Goal: Information Seeking & Learning: Understand process/instructions

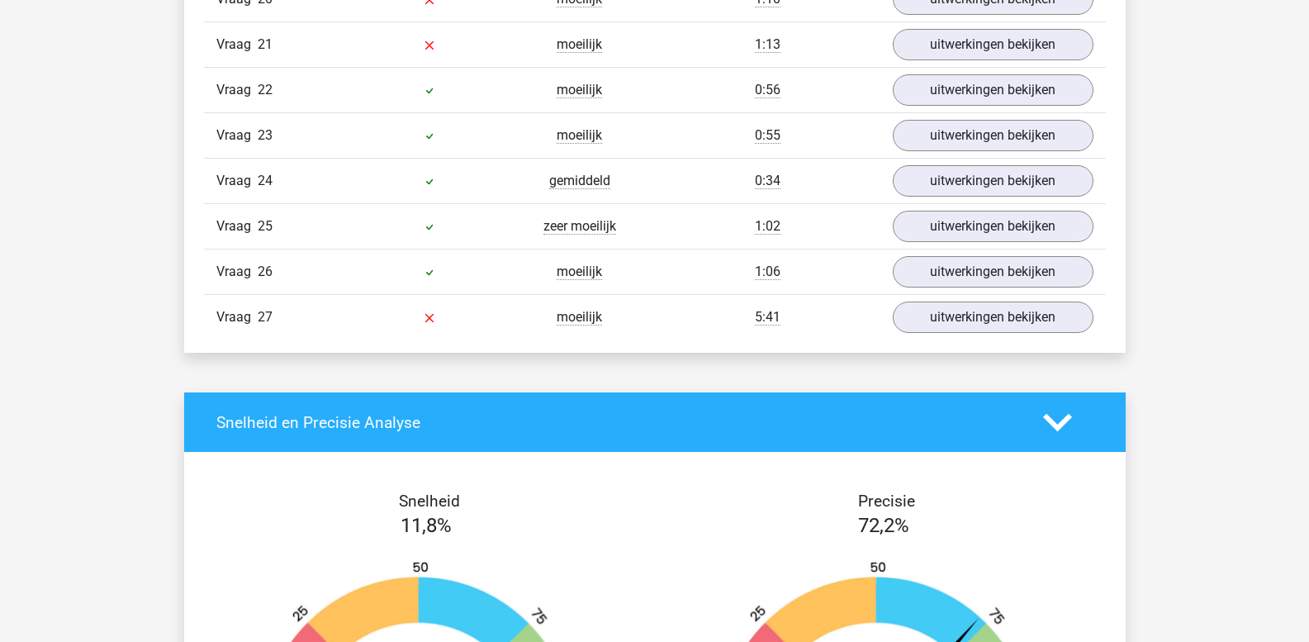
scroll to position [2312, 0]
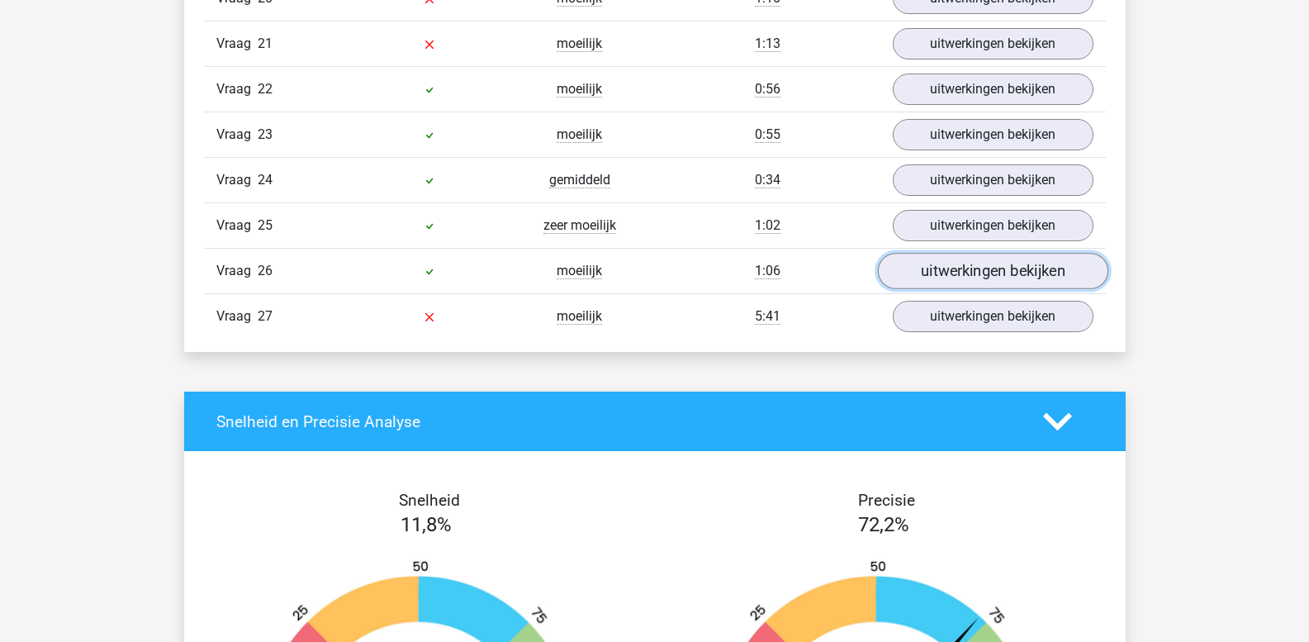
click at [913, 269] on link "uitwerkingen bekijken" at bounding box center [992, 271] width 230 height 36
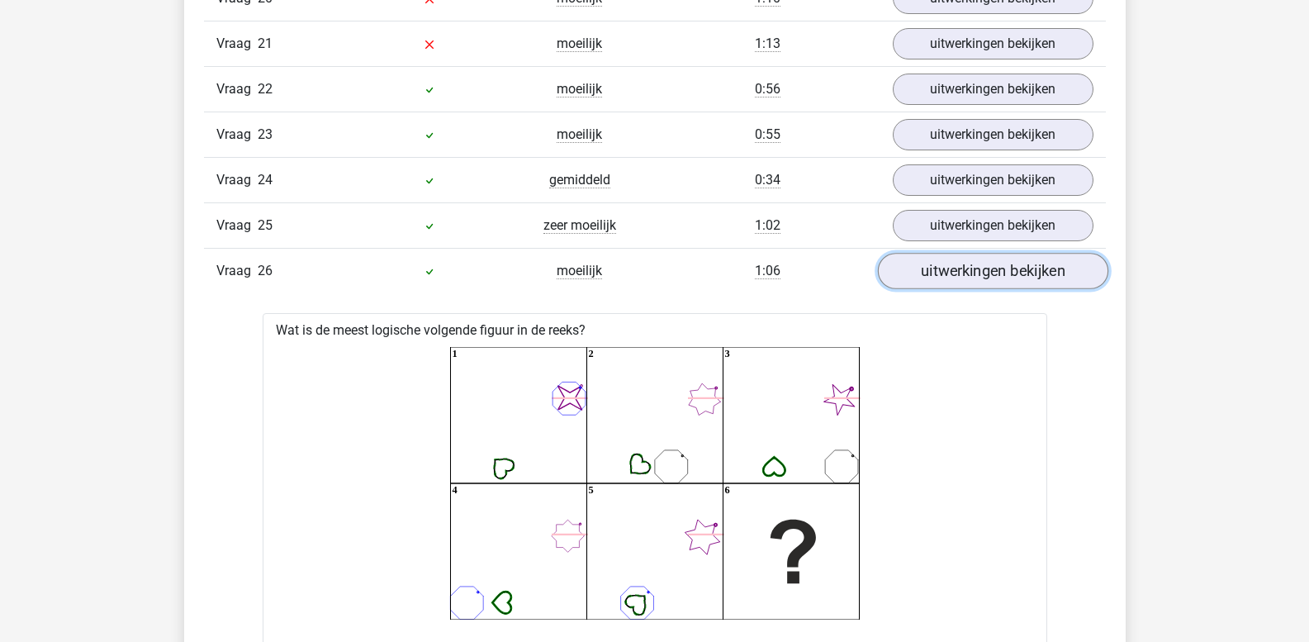
click at [913, 269] on link "uitwerkingen bekijken" at bounding box center [992, 271] width 230 height 36
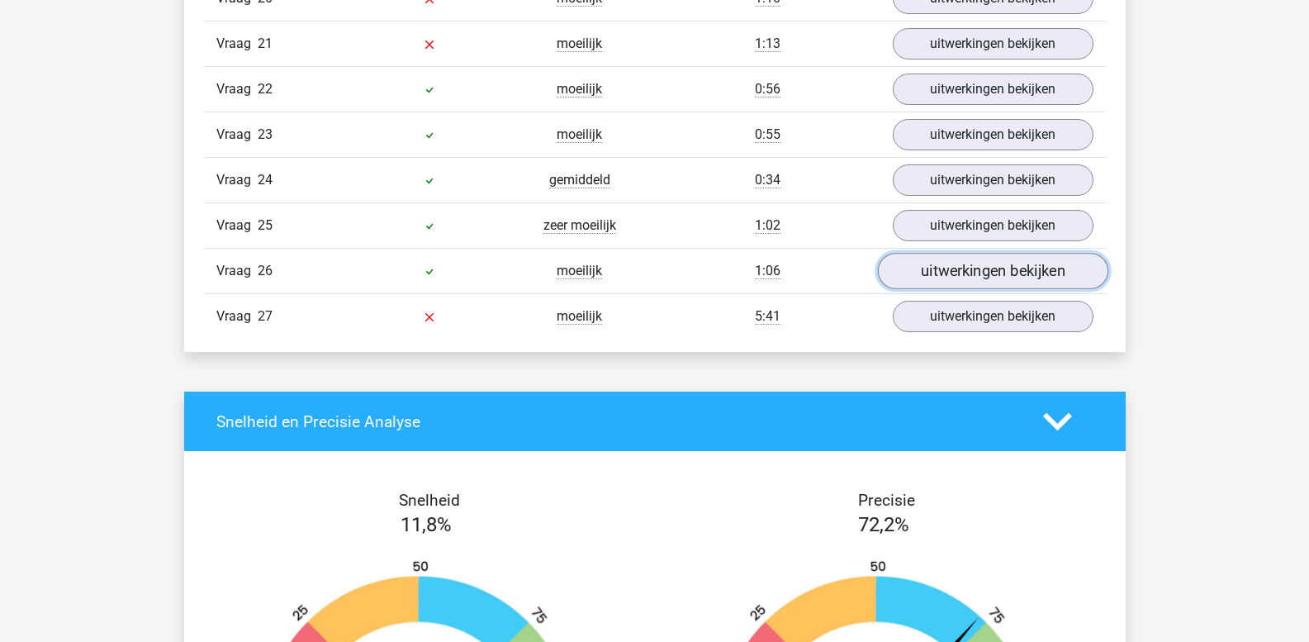
click at [913, 269] on link "uitwerkingen bekijken" at bounding box center [992, 271] width 230 height 36
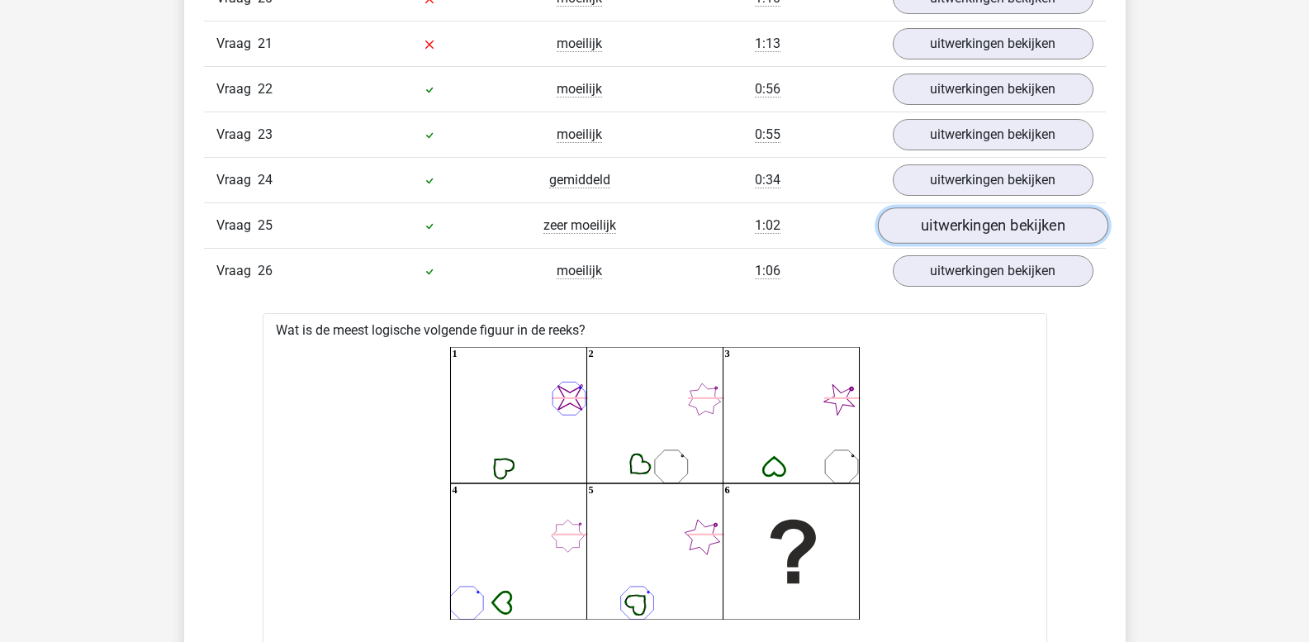
click at [944, 231] on link "uitwerkingen bekijken" at bounding box center [992, 226] width 230 height 36
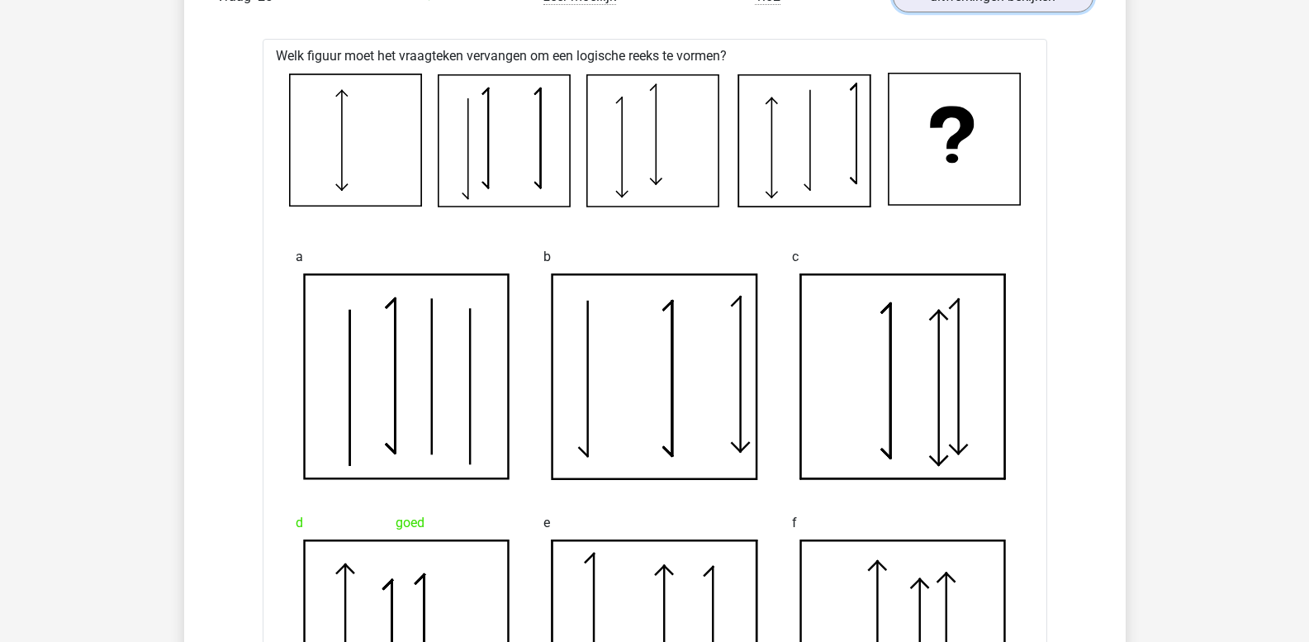
scroll to position [2394, 0]
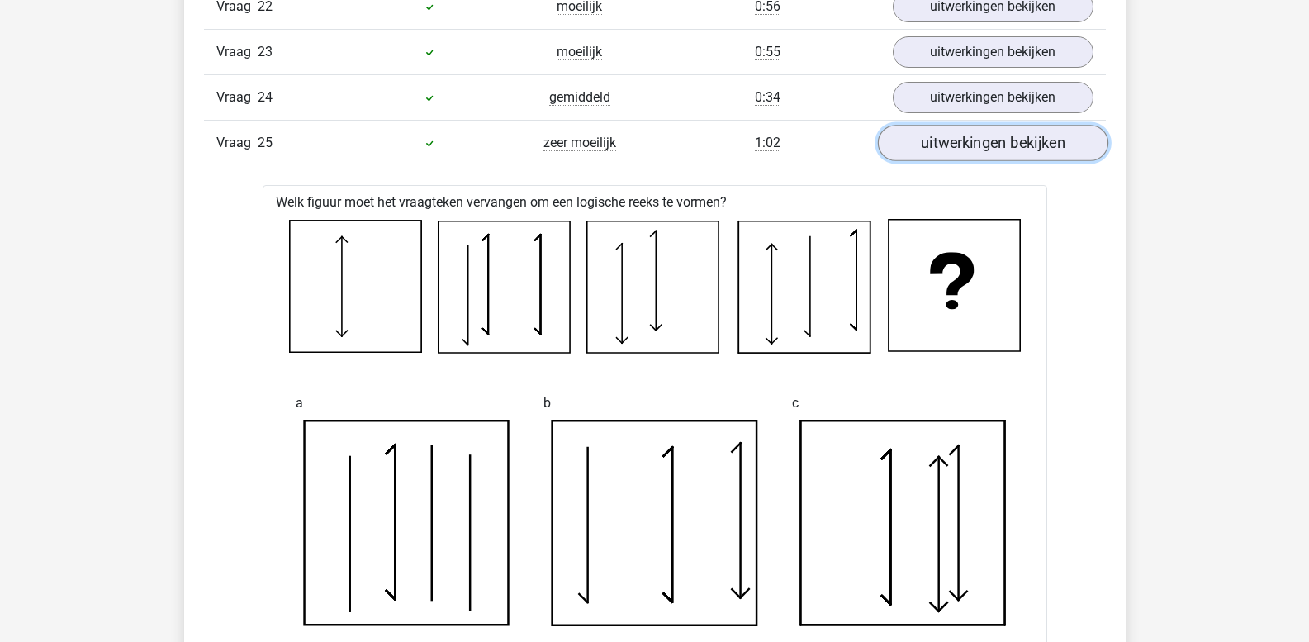
click at [957, 150] on link "uitwerkingen bekijken" at bounding box center [992, 144] width 230 height 36
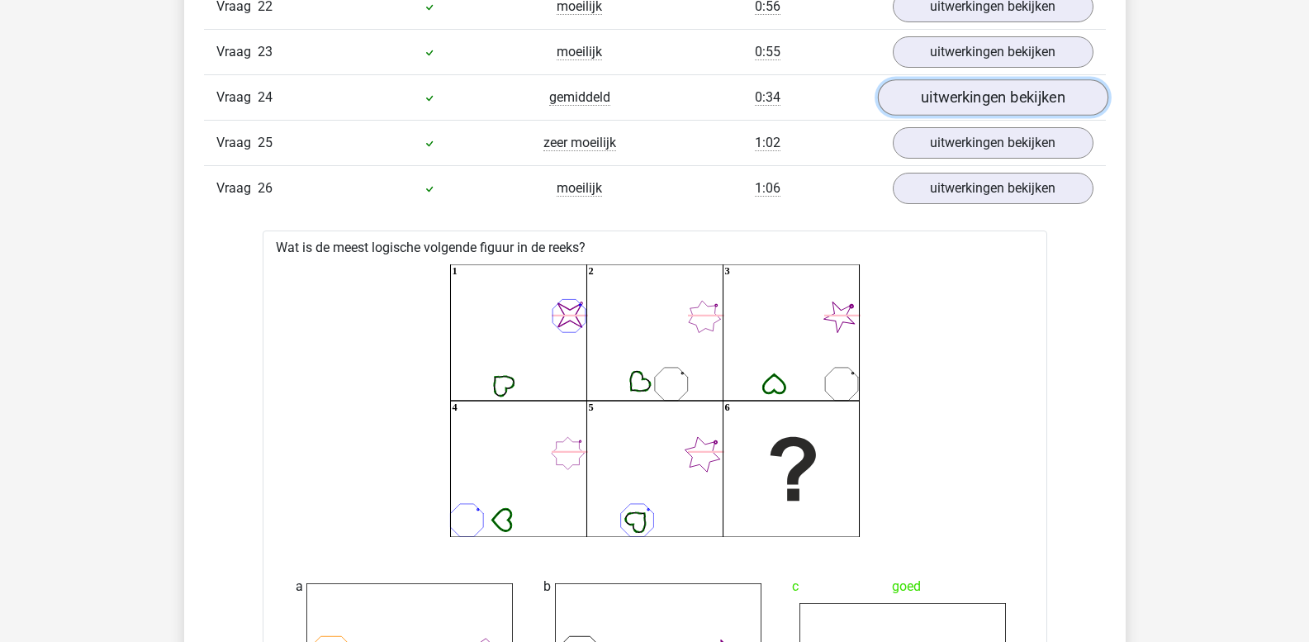
click at [945, 104] on link "uitwerkingen bekijken" at bounding box center [992, 98] width 230 height 36
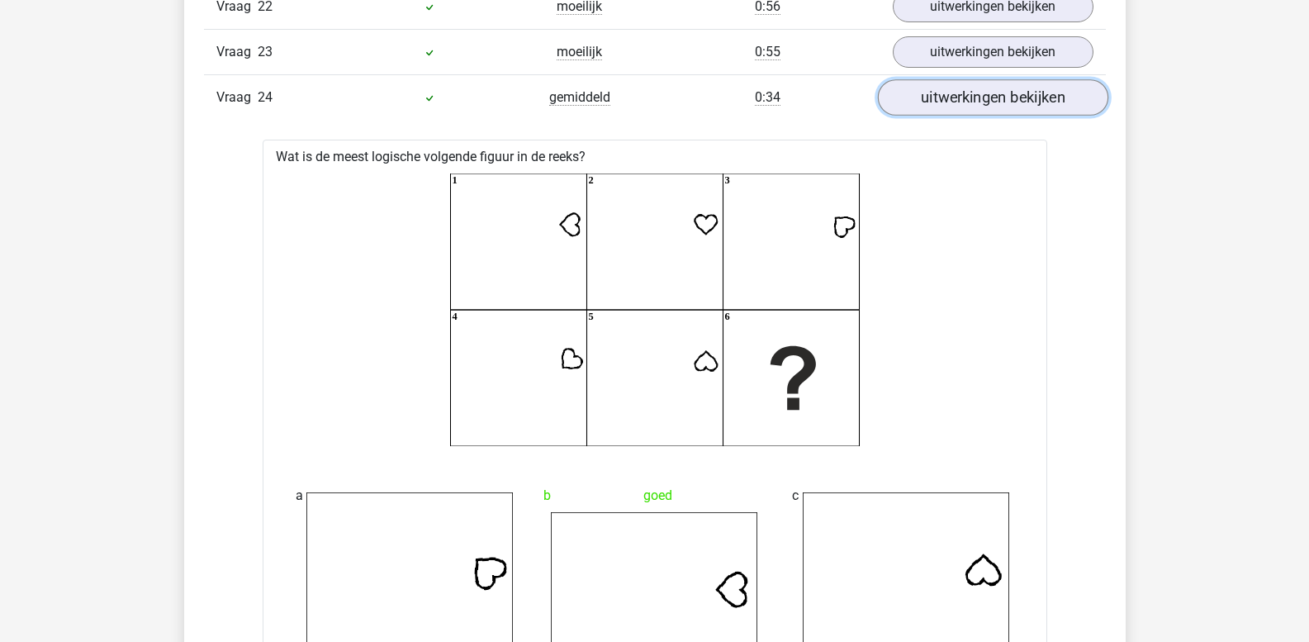
click at [945, 88] on link "uitwerkingen bekijken" at bounding box center [992, 98] width 230 height 36
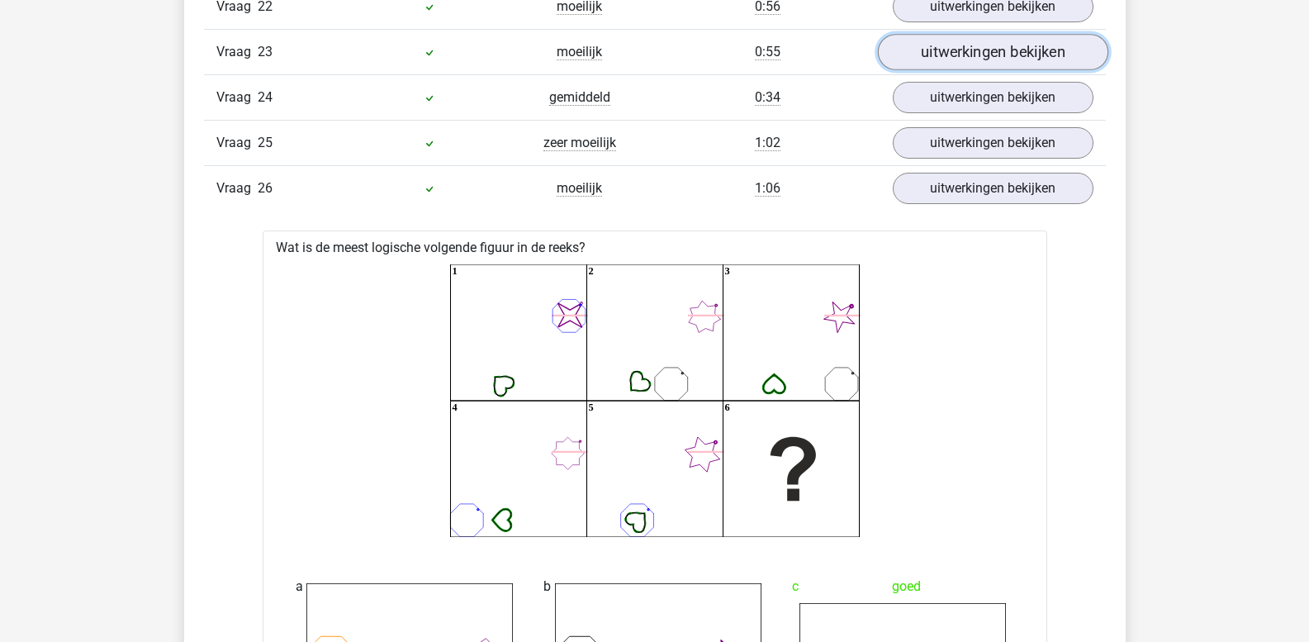
click at [949, 64] on link "uitwerkingen bekijken" at bounding box center [992, 53] width 230 height 36
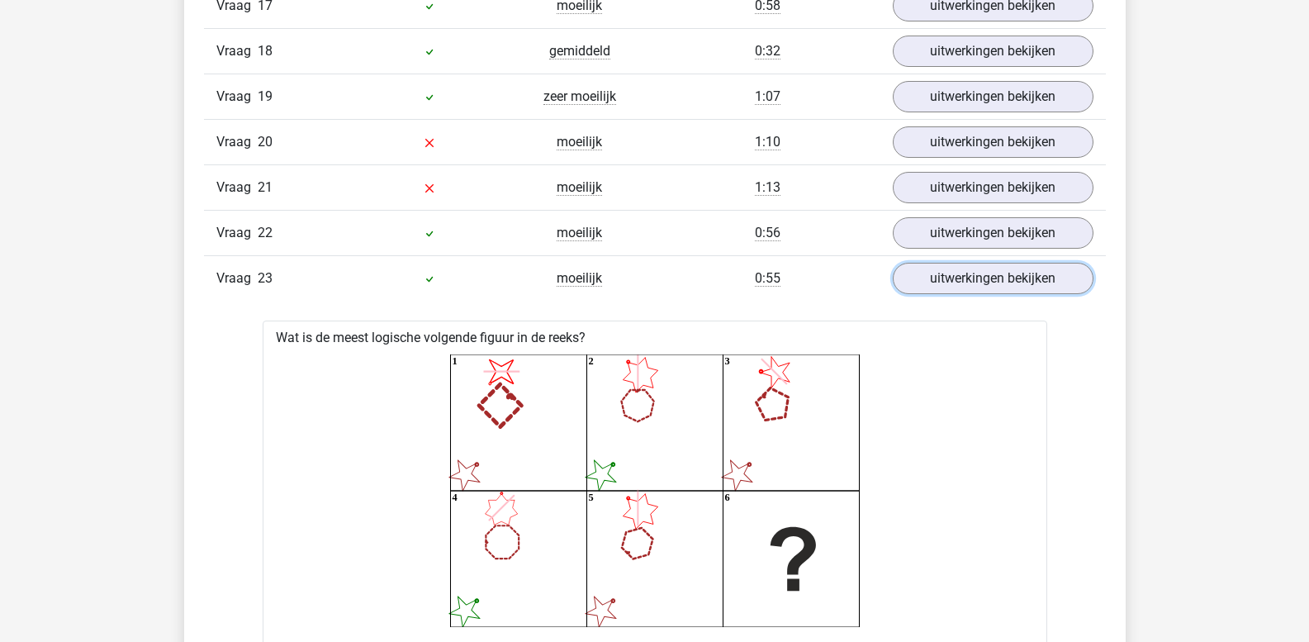
scroll to position [2147, 0]
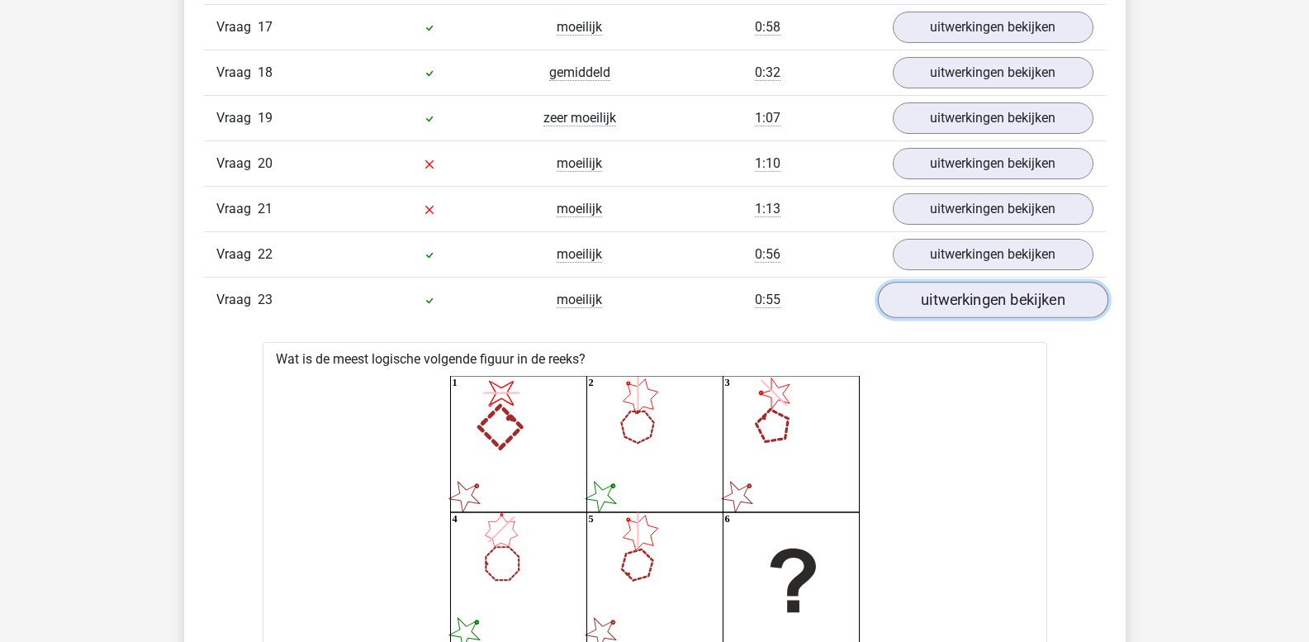
click at [970, 295] on link "uitwerkingen bekijken" at bounding box center [992, 300] width 230 height 36
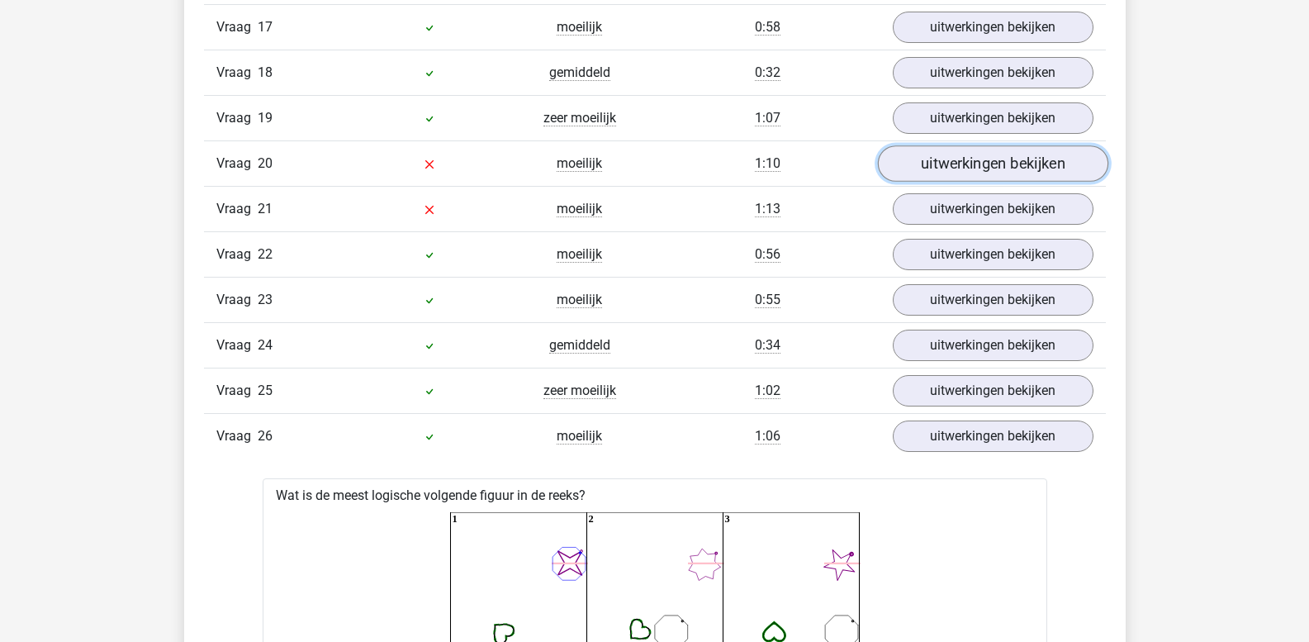
click at [975, 164] on link "uitwerkingen bekijken" at bounding box center [992, 164] width 230 height 36
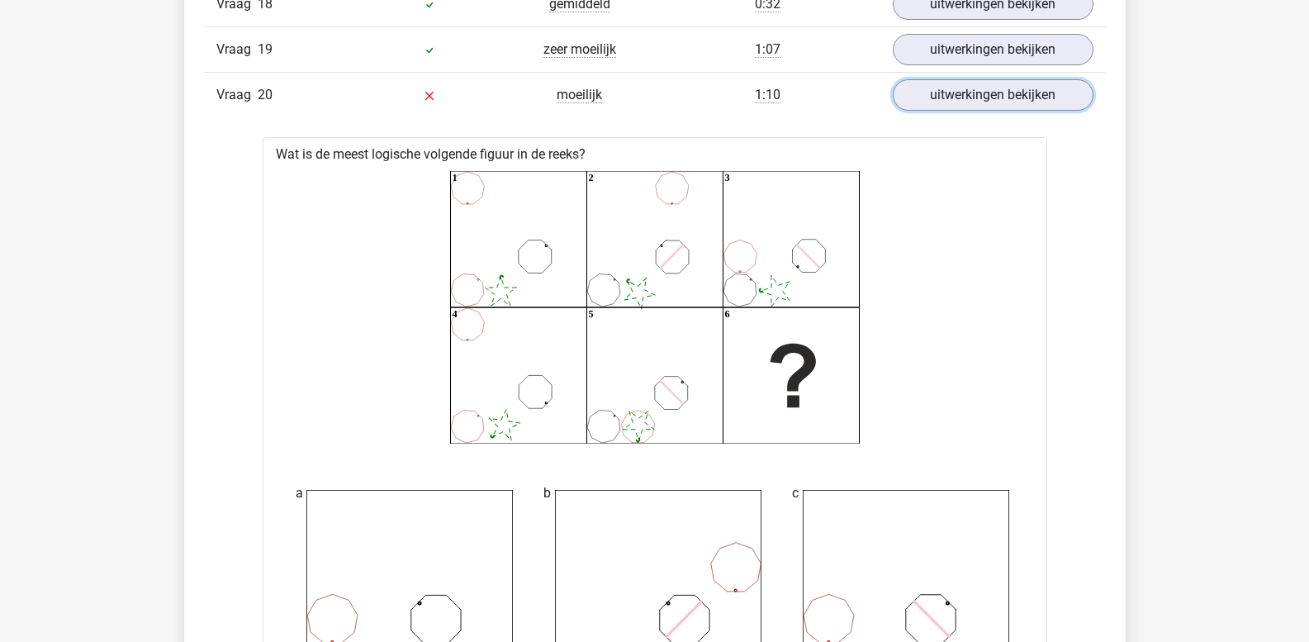
scroll to position [2101, 0]
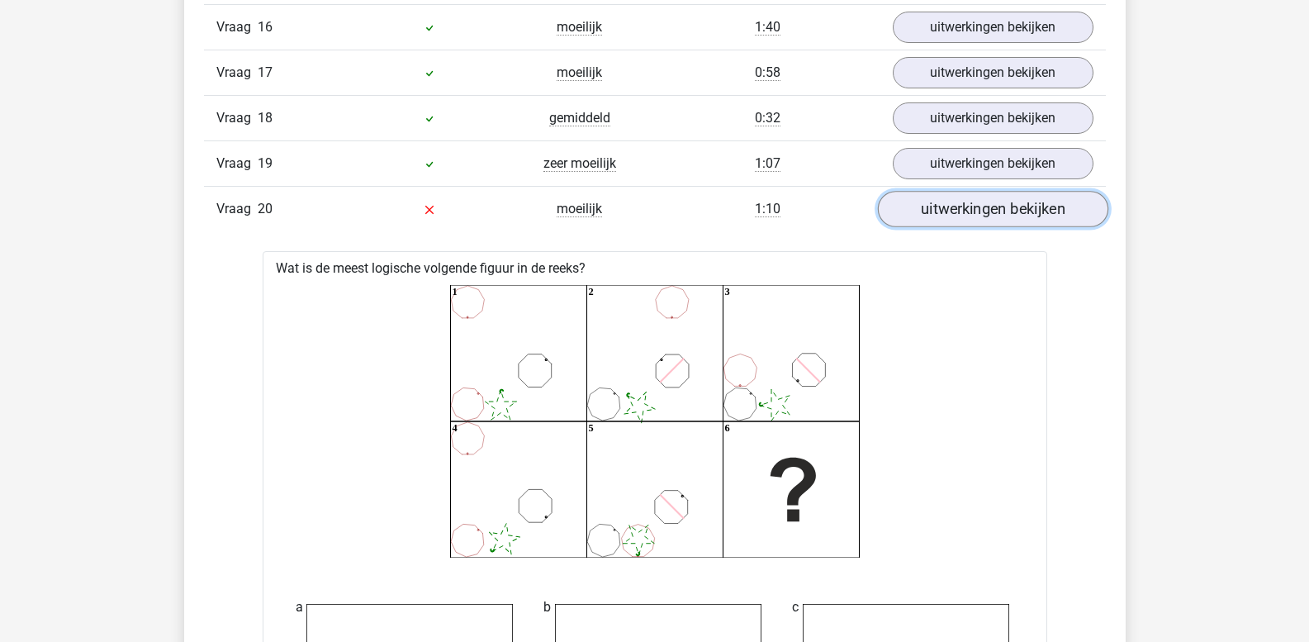
click at [971, 214] on link "uitwerkingen bekijken" at bounding box center [992, 210] width 230 height 36
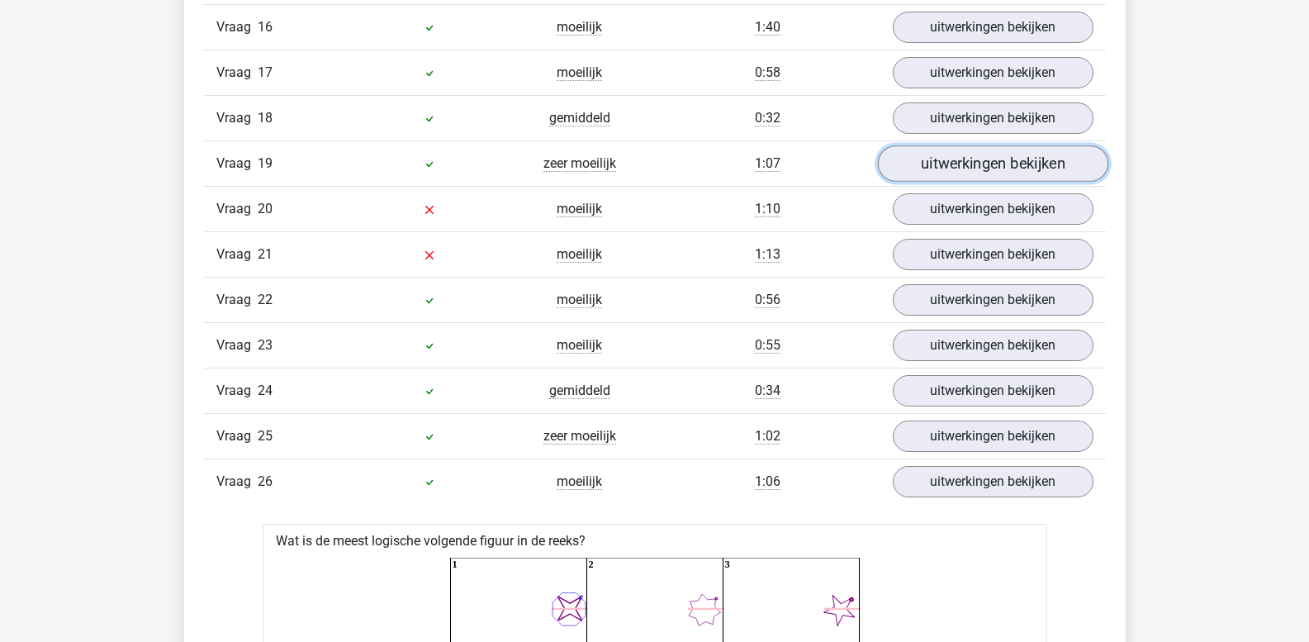
click at [965, 164] on link "uitwerkingen bekijken" at bounding box center [992, 164] width 230 height 36
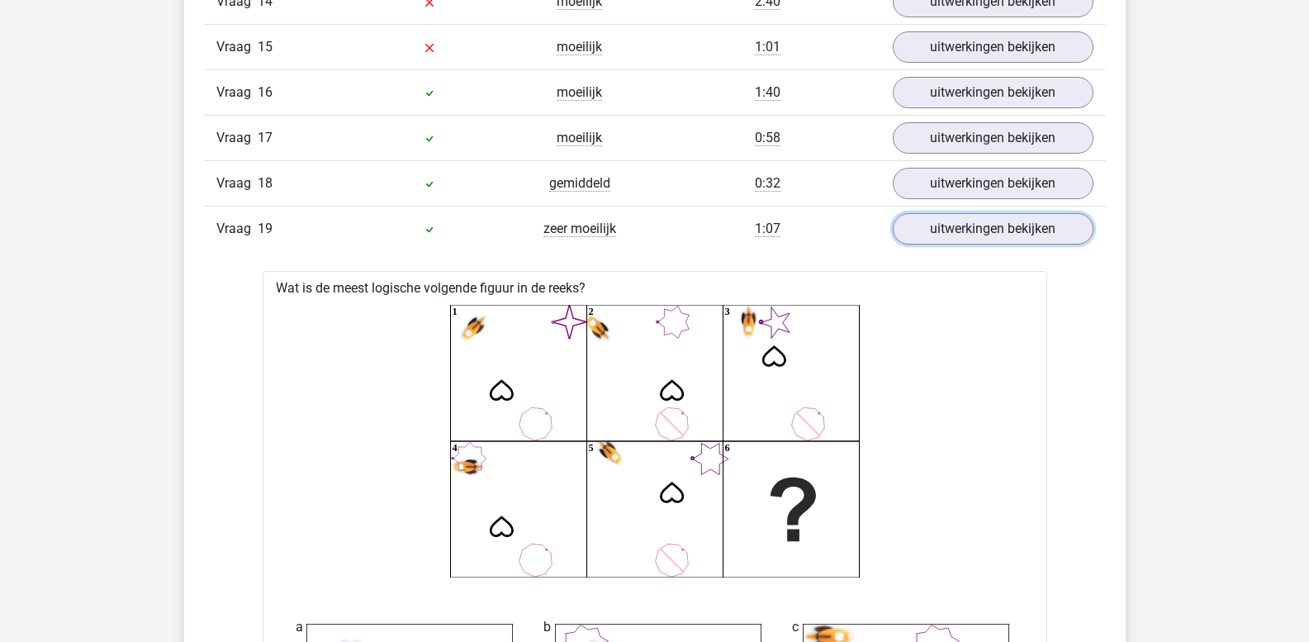
scroll to position [2019, 0]
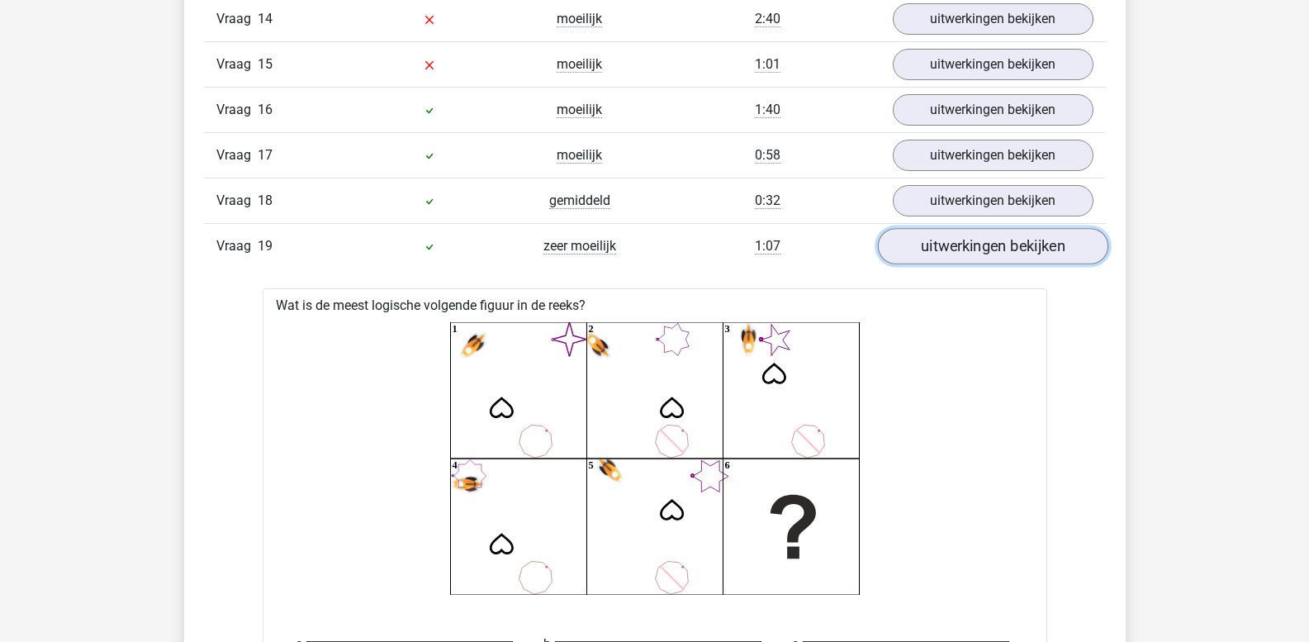
click at [972, 255] on link "uitwerkingen bekijken" at bounding box center [992, 247] width 230 height 36
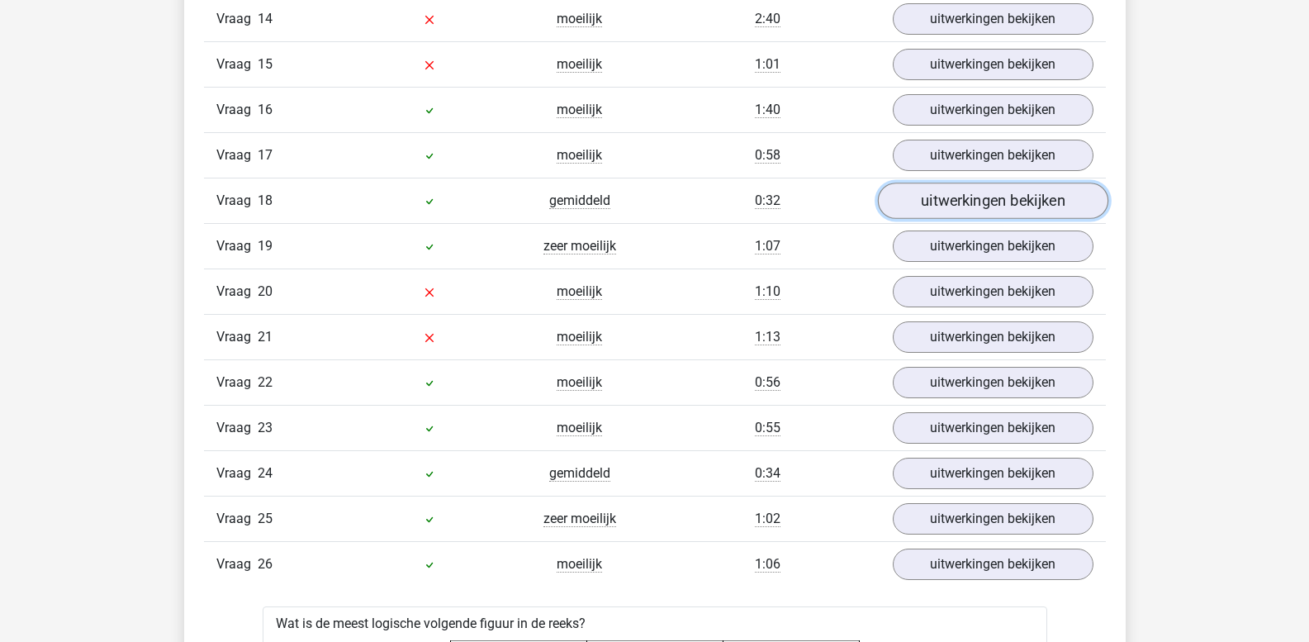
click at [964, 209] on link "uitwerkingen bekijken" at bounding box center [992, 201] width 230 height 36
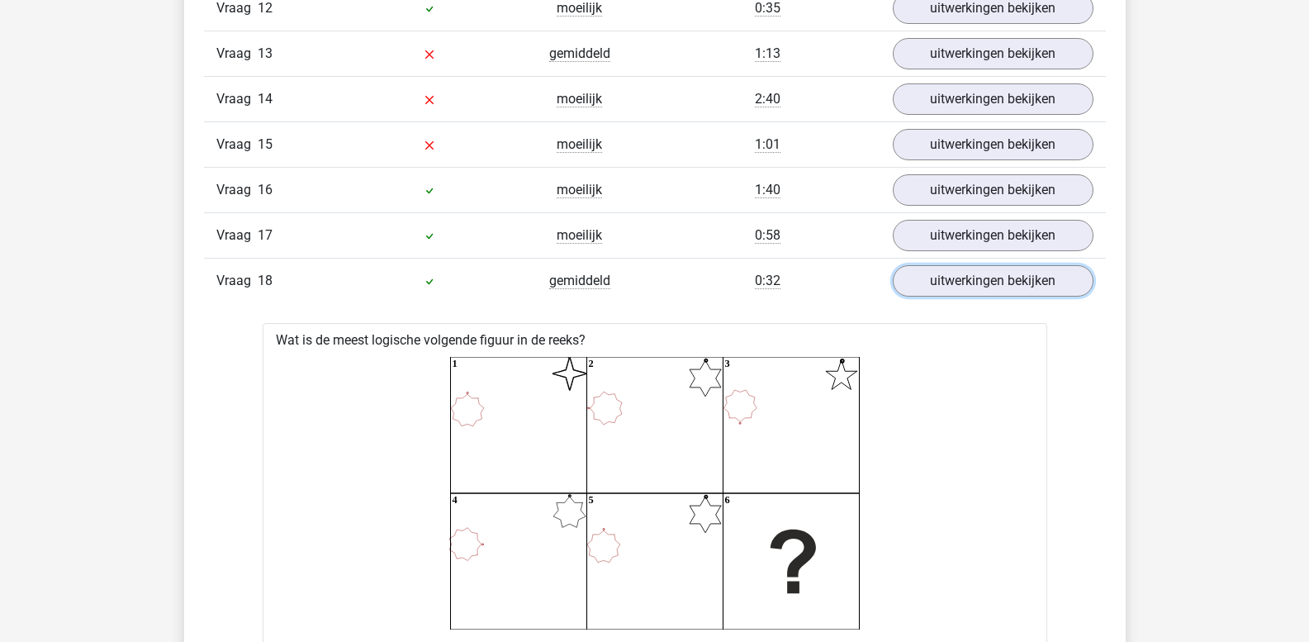
scroll to position [1936, 0]
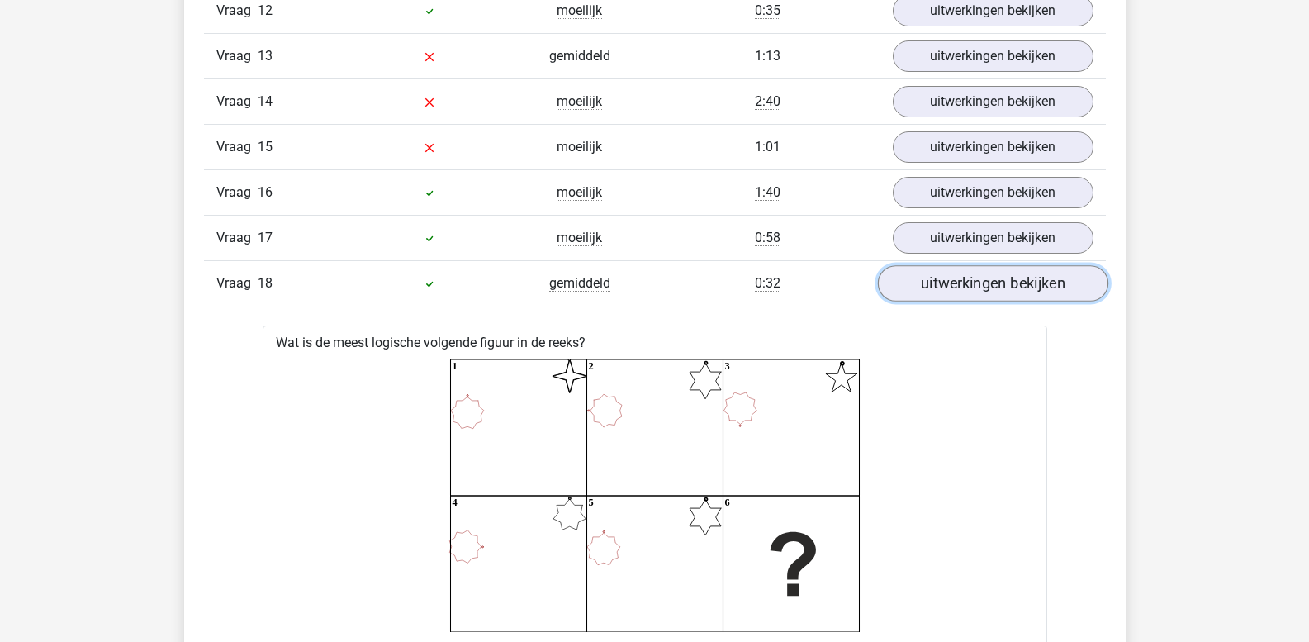
click at [1043, 280] on link "uitwerkingen bekijken" at bounding box center [992, 284] width 230 height 36
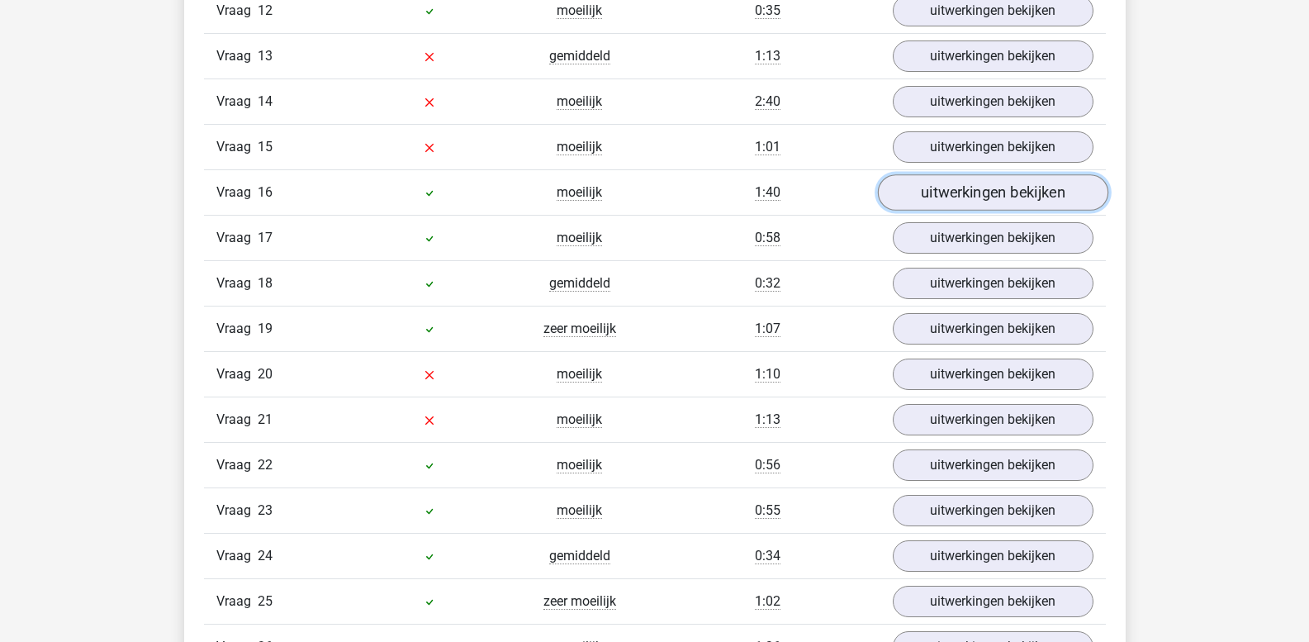
click at [1004, 197] on link "uitwerkingen bekijken" at bounding box center [992, 193] width 230 height 36
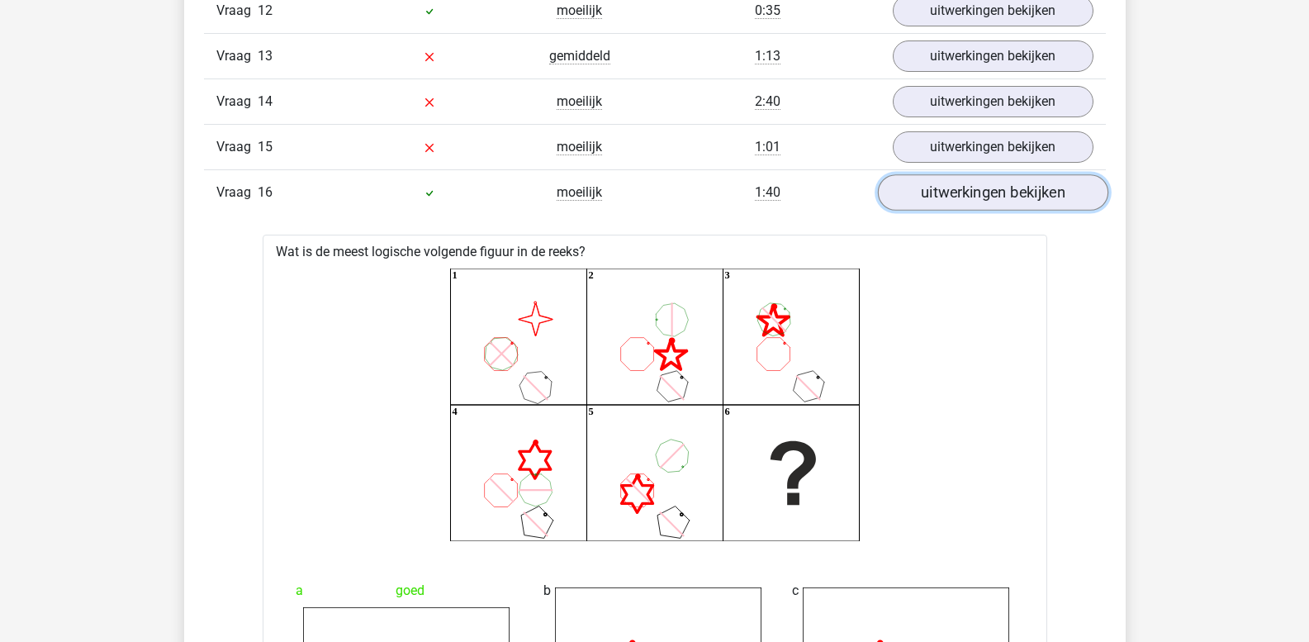
click at [979, 200] on link "uitwerkingen bekijken" at bounding box center [992, 193] width 230 height 36
